Goal: Task Accomplishment & Management: Use online tool/utility

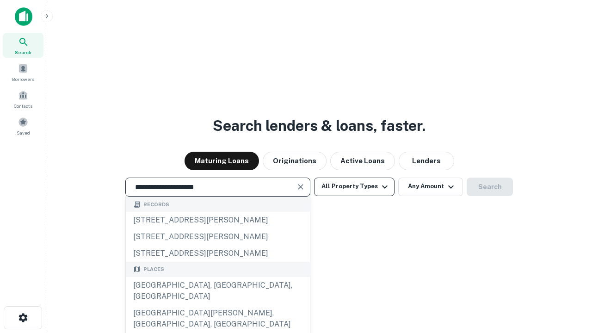
type input "**********"
click at [354, 186] on button "All Property Types" at bounding box center [354, 187] width 80 height 18
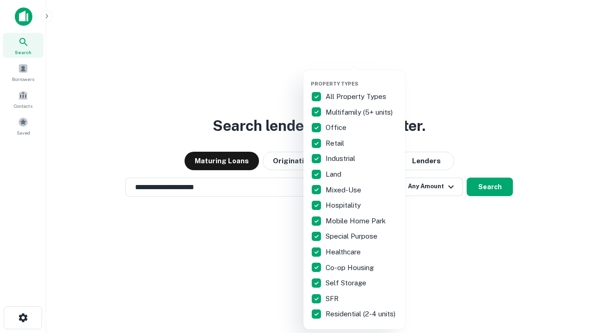
click at [362, 78] on button "button" at bounding box center [362, 78] width 102 height 0
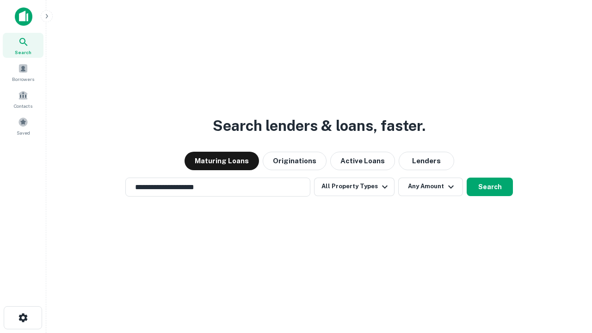
scroll to position [14, 0]
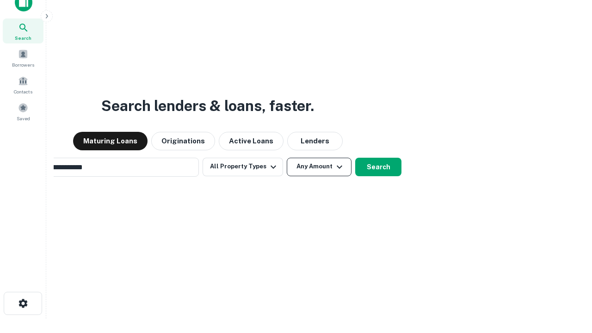
click at [287, 158] on button "Any Amount" at bounding box center [319, 167] width 65 height 18
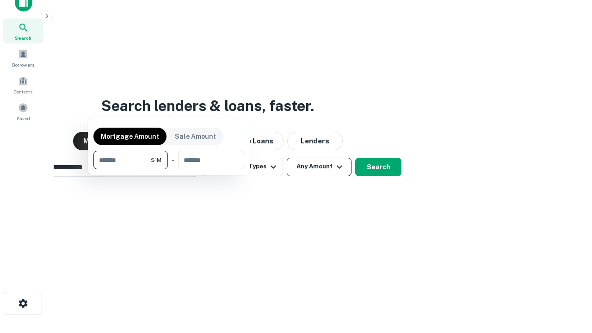
scroll to position [67, 262]
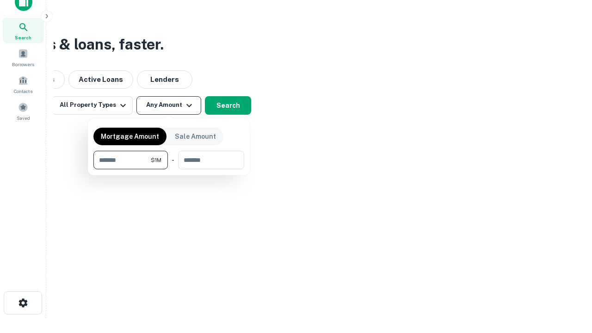
type input "*******"
click at [169, 169] on button "button" at bounding box center [168, 169] width 151 height 0
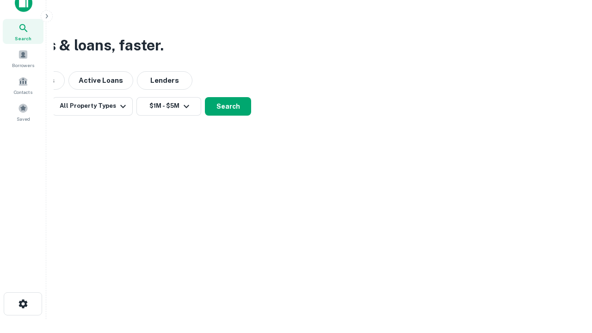
scroll to position [6, 171]
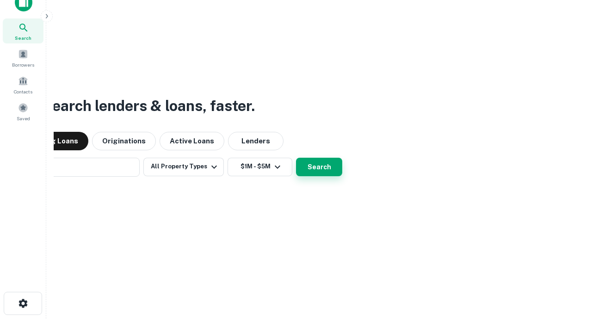
click at [296, 158] on button "Search" at bounding box center [319, 167] width 46 height 18
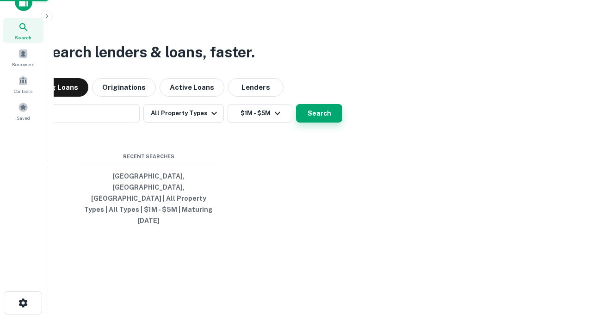
scroll to position [25, 262]
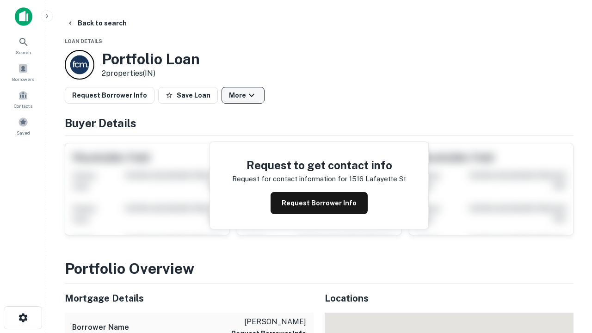
click at [243, 95] on button "More" at bounding box center [242, 95] width 43 height 17
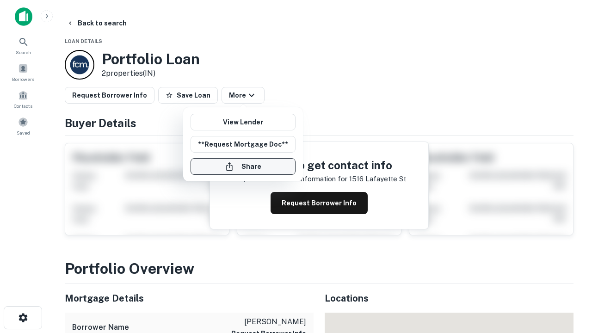
click at [243, 166] on button "Share" at bounding box center [242, 166] width 105 height 17
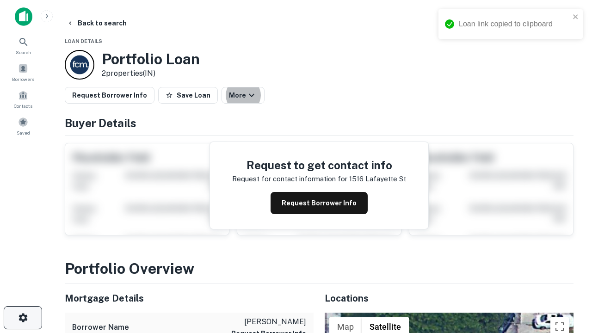
click at [23, 318] on icon "button" at bounding box center [23, 317] width 11 height 11
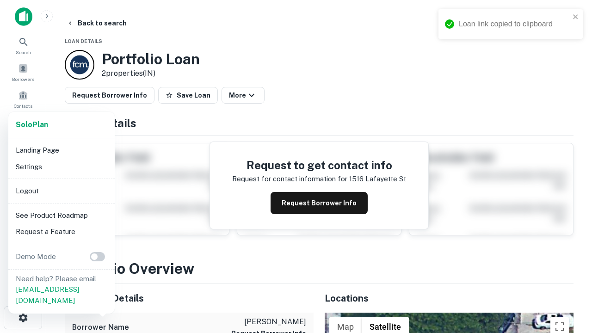
click at [61, 190] on li "Logout" at bounding box center [61, 191] width 99 height 17
